Goal: Task Accomplishment & Management: Manage account settings

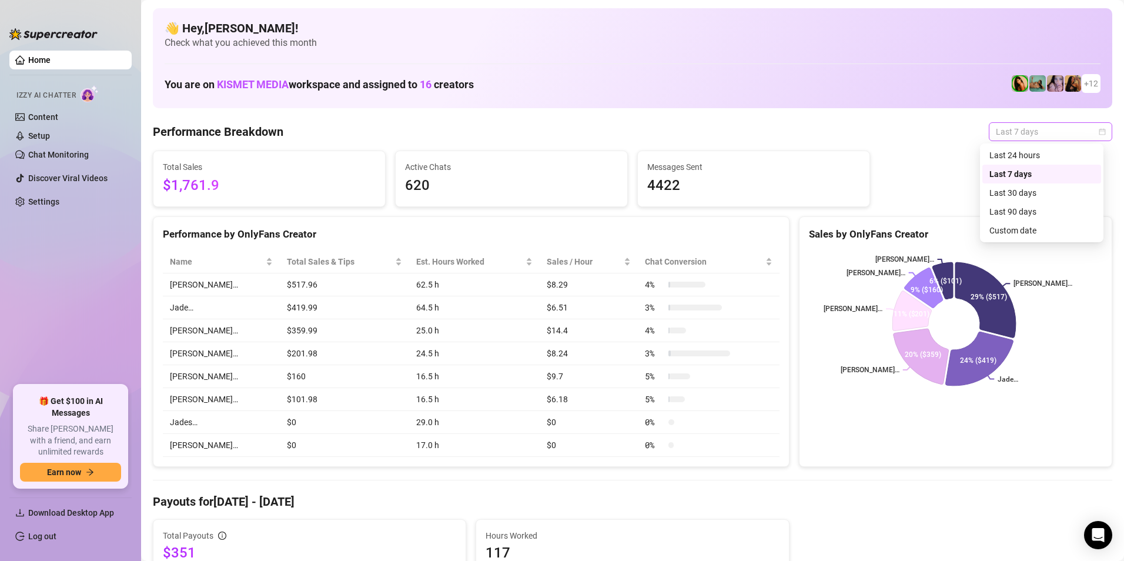
click at [1021, 139] on span "Last 7 days" at bounding box center [1050, 132] width 109 height 18
click at [1031, 213] on div "Last 90 days" at bounding box center [1041, 211] width 105 height 13
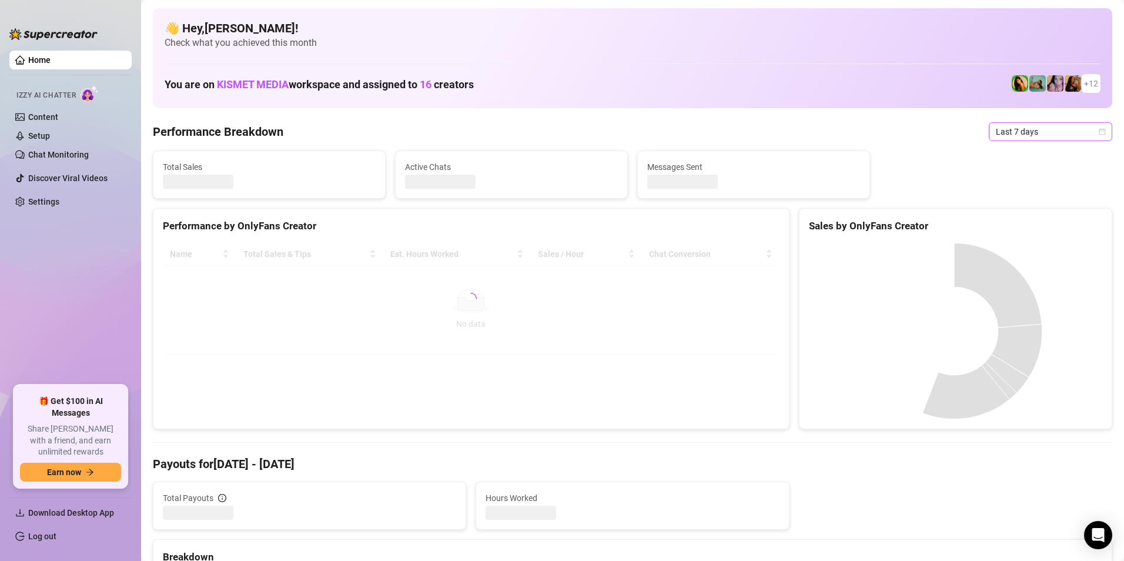
click at [1050, 135] on span "Last 7 days" at bounding box center [1050, 132] width 109 height 18
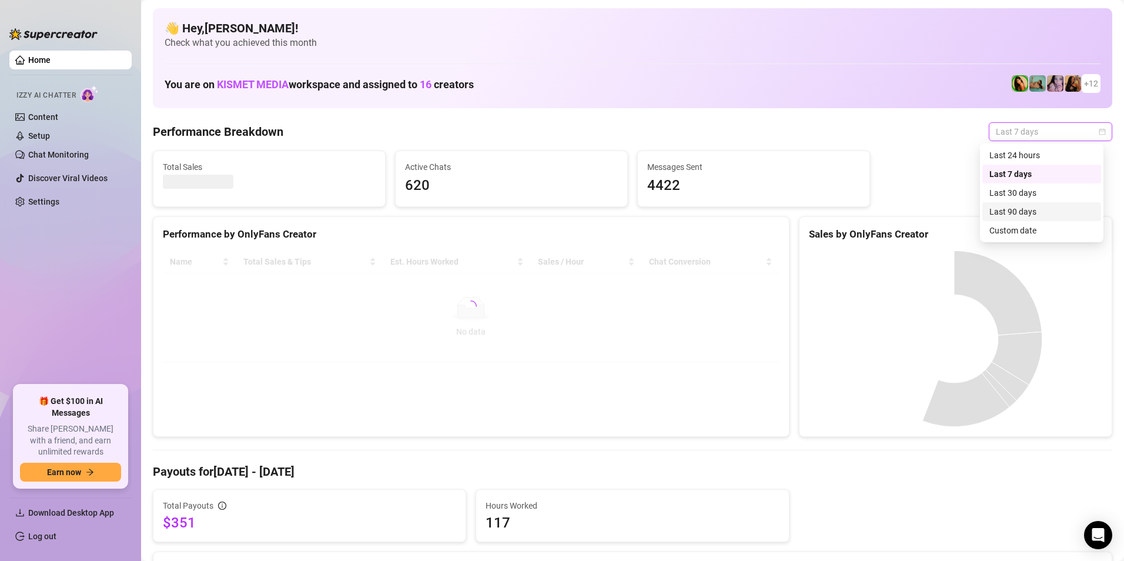
click at [1020, 210] on div "Last 90 days" at bounding box center [1041, 211] width 105 height 13
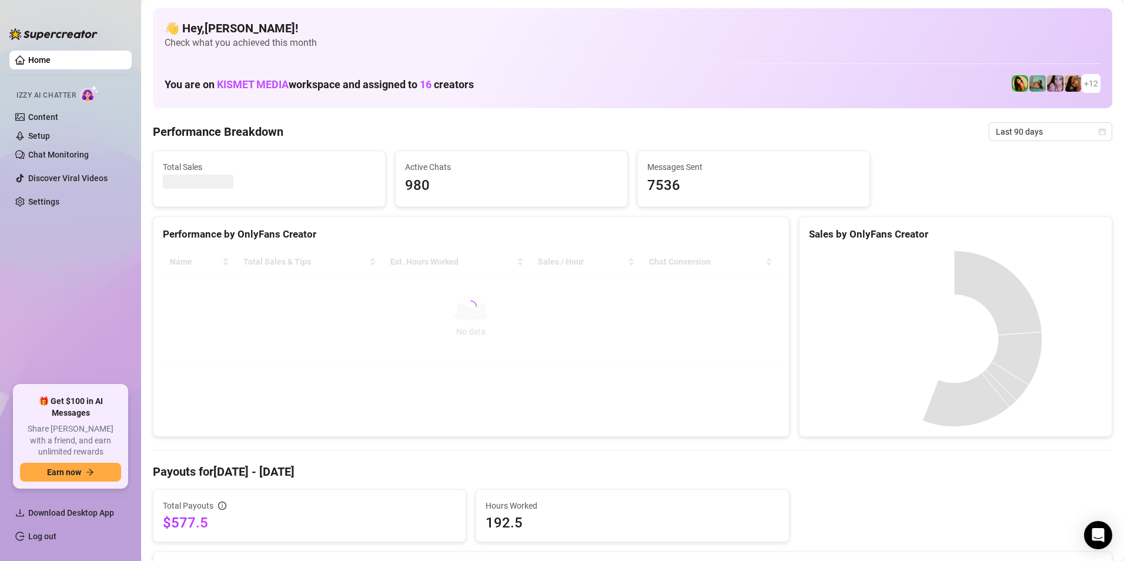
drag, startPoint x: 61, startPoint y: 525, endPoint x: 354, endPoint y: 473, distance: 298.0
click at [351, 473] on div "Home Izzy AI Chatter Content Setup Chat Monitoring Discover Viral Videos Settin…" at bounding box center [562, 280] width 1124 height 561
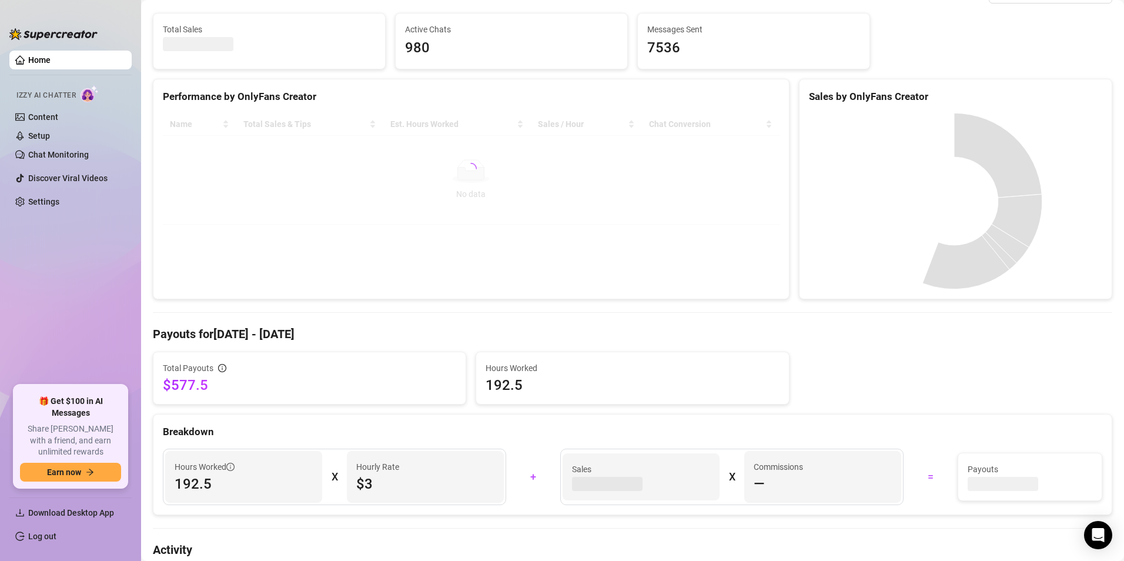
scroll to position [176, 0]
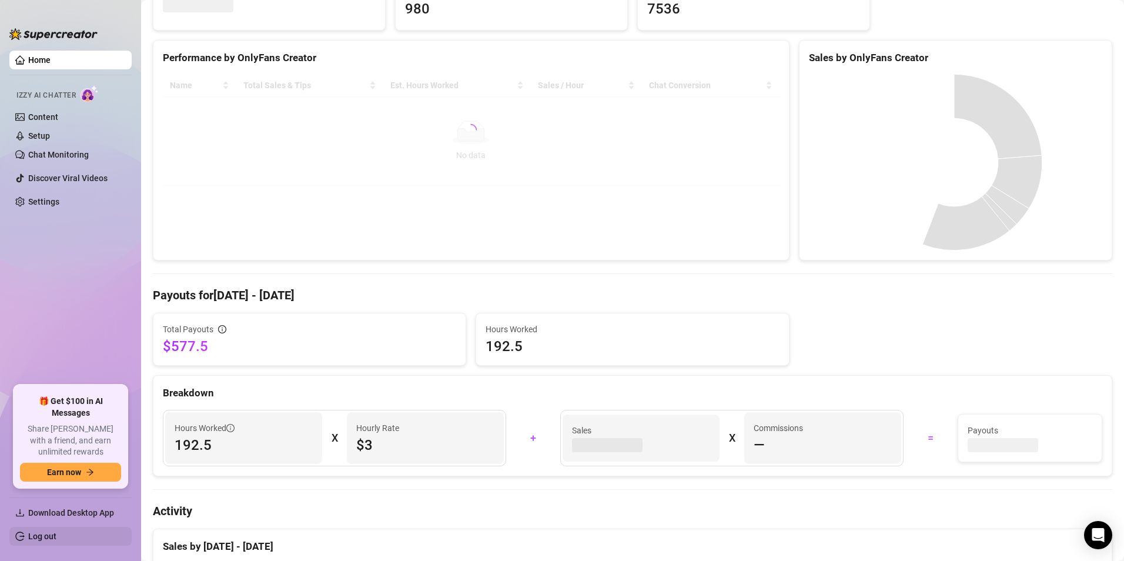
click at [56, 531] on link "Log out" at bounding box center [42, 535] width 28 height 9
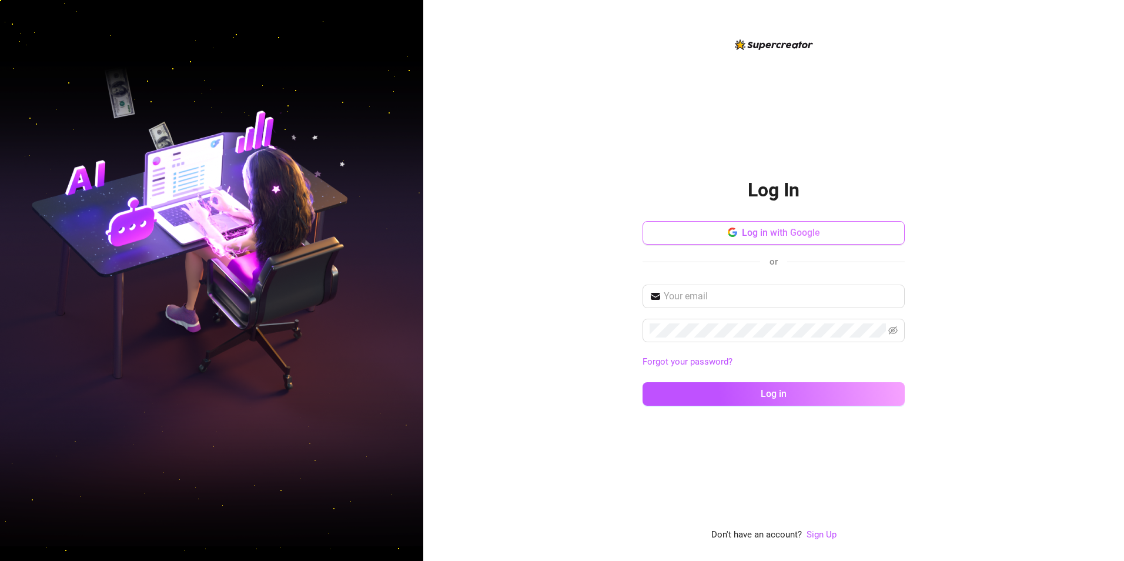
click at [745, 230] on span "Log in with Google" at bounding box center [781, 232] width 78 height 11
click at [756, 236] on span "Log in with Google" at bounding box center [781, 232] width 78 height 11
click at [754, 237] on span "Log in with Google" at bounding box center [781, 232] width 78 height 11
click at [753, 237] on span "Log in with Google" at bounding box center [781, 232] width 78 height 11
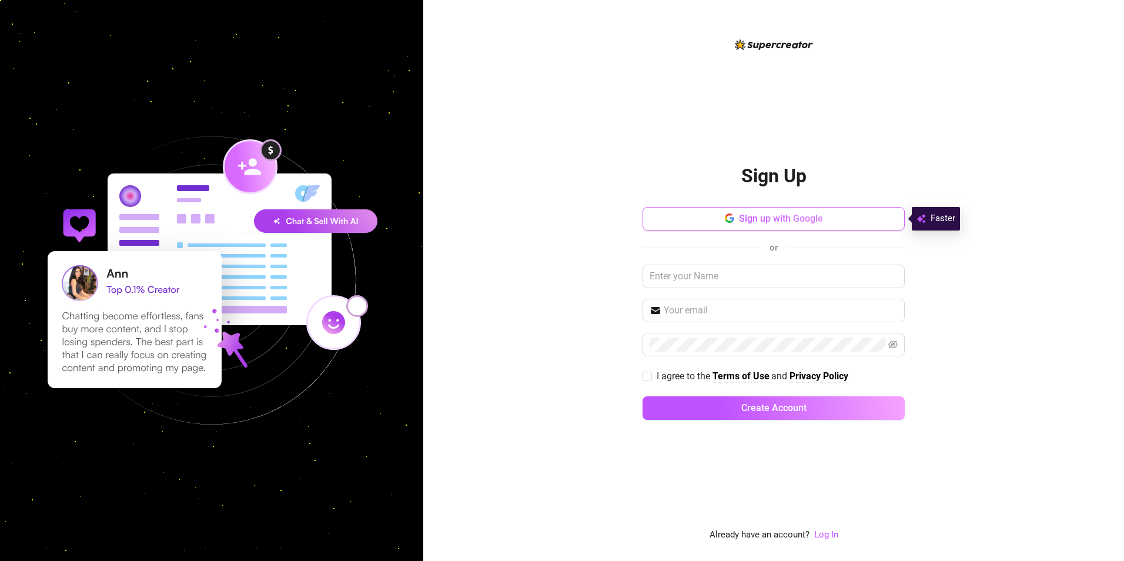
click at [766, 212] on button "Sign up with Google" at bounding box center [773, 219] width 262 height 24
